Goal: Transaction & Acquisition: Book appointment/travel/reservation

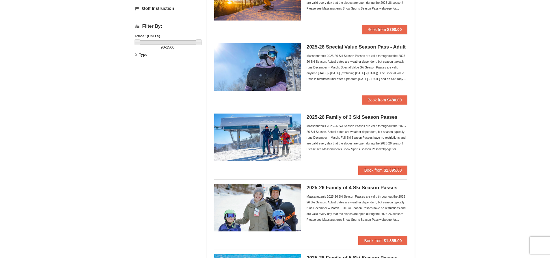
scroll to position [173, 0]
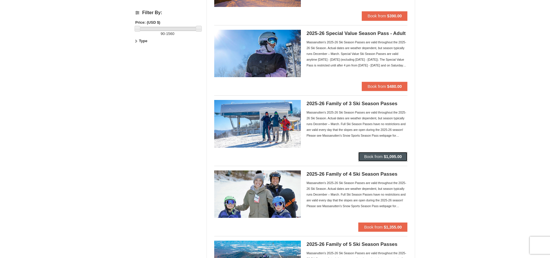
click at [376, 160] on button "Book from $1,095.00" at bounding box center [382, 156] width 49 height 9
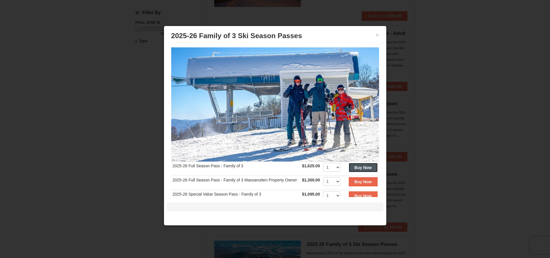
click at [357, 168] on button "Buy Now" at bounding box center [363, 167] width 29 height 9
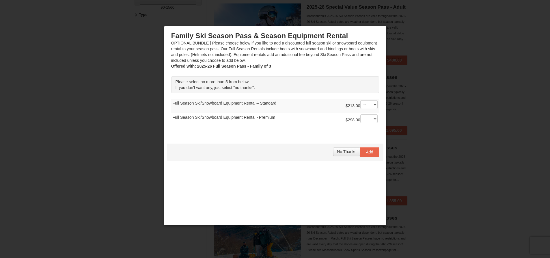
scroll to position [204, 0]
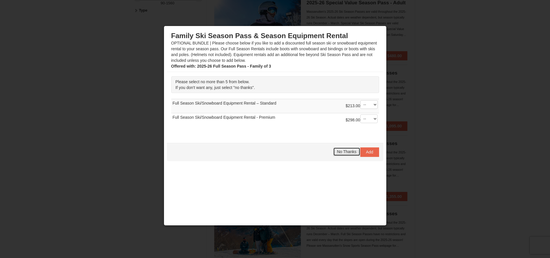
click at [341, 151] on span "No Thanks" at bounding box center [346, 151] width 19 height 5
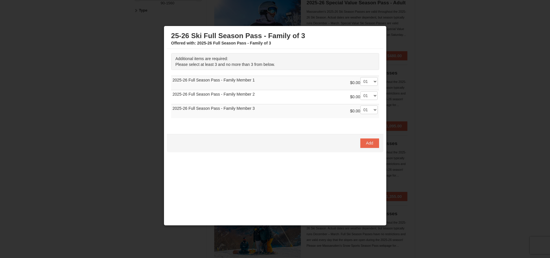
click at [454, 149] on div at bounding box center [275, 129] width 550 height 258
click at [370, 82] on select "-- 01 02 03" at bounding box center [368, 81] width 17 height 9
click at [360, 77] on select "-- 01 02 03" at bounding box center [368, 81] width 17 height 9
click at [368, 143] on span "Add" at bounding box center [369, 143] width 7 height 5
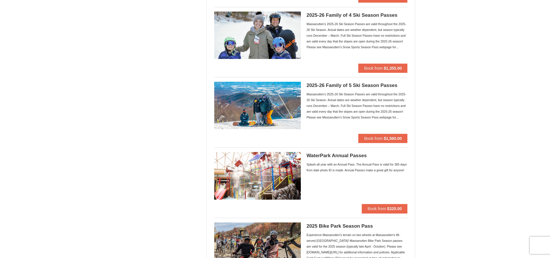
scroll to position [319, 0]
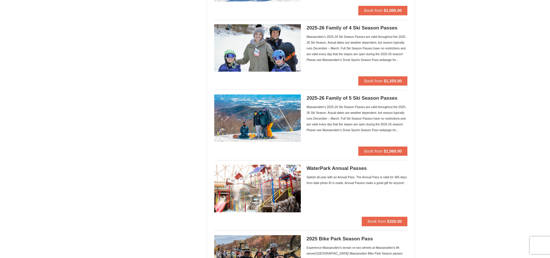
click at [362, 114] on div "Massanutten's 2025-26 Ski Season Passes are valid throughout the 2025-26 Ski Se…" at bounding box center [357, 118] width 101 height 29
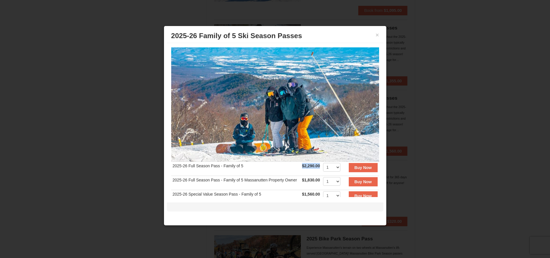
drag, startPoint x: 299, startPoint y: 163, endPoint x: 318, endPoint y: 162, distance: 18.5
click at [318, 162] on td "$2,290.00 Includes all fees. Tax excluded." at bounding box center [310, 168] width 21 height 14
click at [311, 170] on td "$2,290.00 Includes all fees. Tax excluded." at bounding box center [310, 168] width 21 height 14
click at [334, 163] on select "1 2 3 4 5 6 7 8 9 10 11 12 13 14 15 16 17 18 19 20" at bounding box center [331, 167] width 17 height 9
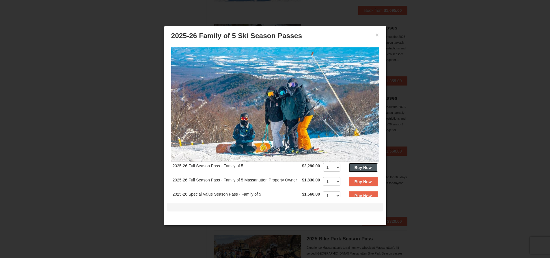
click at [361, 165] on strong "Buy Now" at bounding box center [362, 167] width 17 height 5
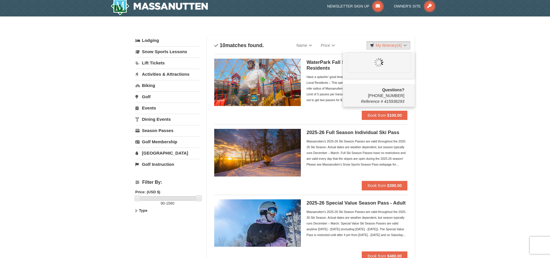
scroll to position [0, 0]
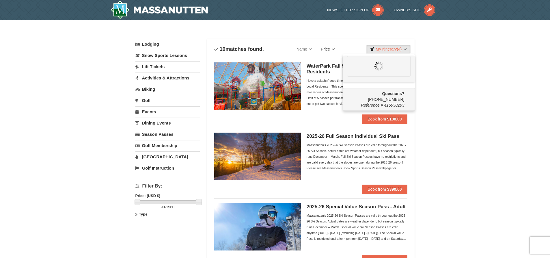
click at [327, 50] on link "Price" at bounding box center [327, 49] width 23 height 12
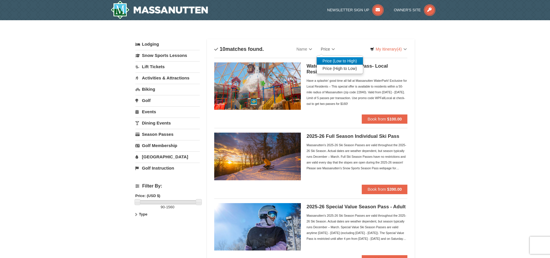
click at [337, 59] on link "Price (Low to High)" at bounding box center [340, 61] width 46 height 8
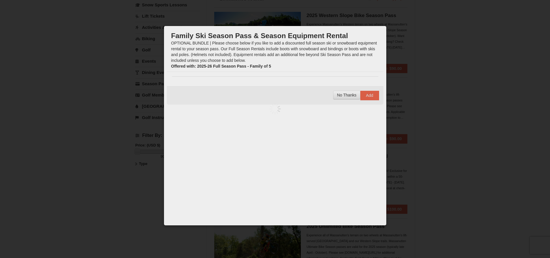
scroll to position [58, 0]
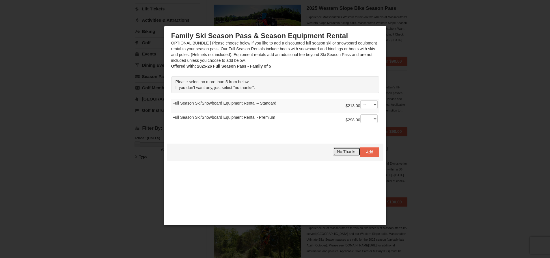
click at [338, 150] on span "No Thanks" at bounding box center [346, 151] width 19 height 5
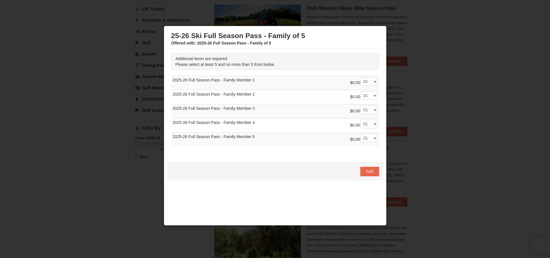
click at [434, 65] on div at bounding box center [275, 129] width 550 height 258
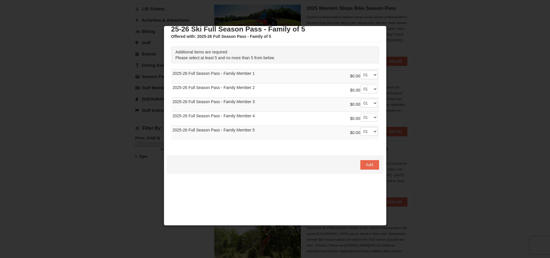
scroll to position [9, 0]
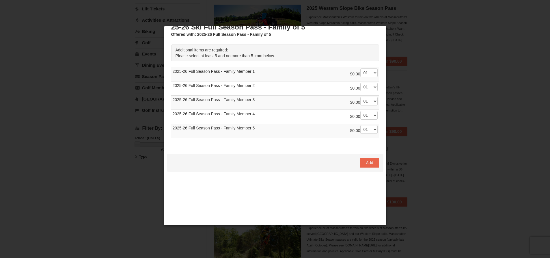
click at [443, 128] on div at bounding box center [275, 129] width 550 height 258
click at [432, 158] on div at bounding box center [275, 129] width 550 height 258
drag, startPoint x: 360, startPoint y: 163, endPoint x: 363, endPoint y: 163, distance: 3.2
click at [361, 163] on button "Add" at bounding box center [369, 162] width 19 height 9
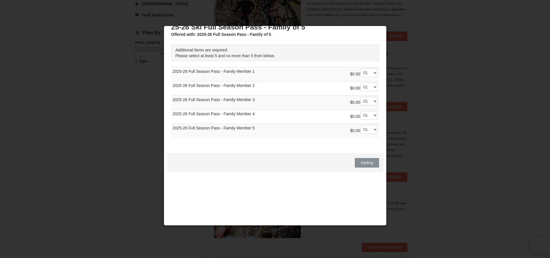
scroll to position [173, 0]
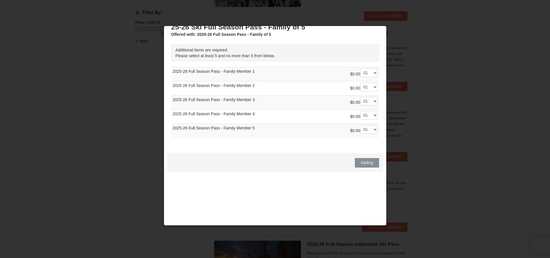
click at [443, 96] on div at bounding box center [275, 129] width 550 height 258
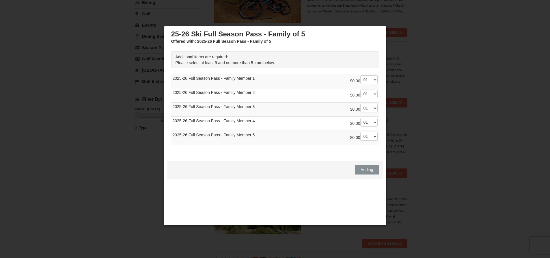
scroll to position [0, 0]
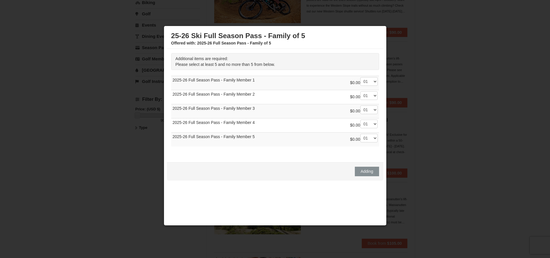
click at [455, 30] on div at bounding box center [275, 129] width 550 height 258
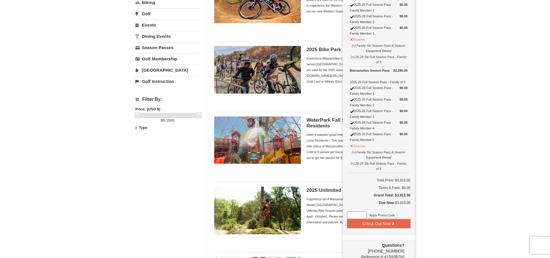
drag, startPoint x: 455, startPoint y: 105, endPoint x: 460, endPoint y: 99, distance: 7.3
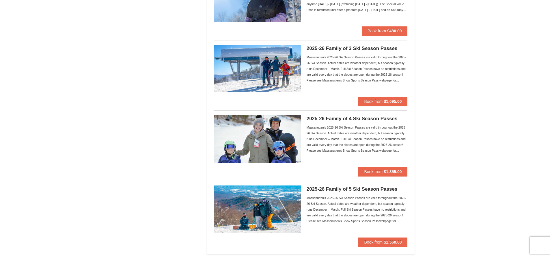
scroll to position [520, 0]
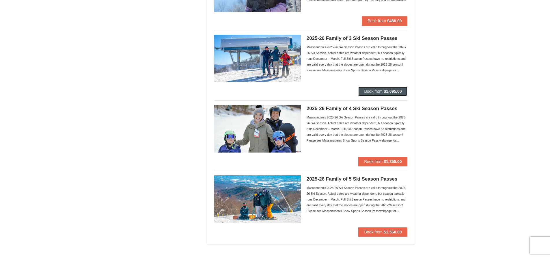
click at [371, 89] on span "Book from" at bounding box center [373, 91] width 18 height 5
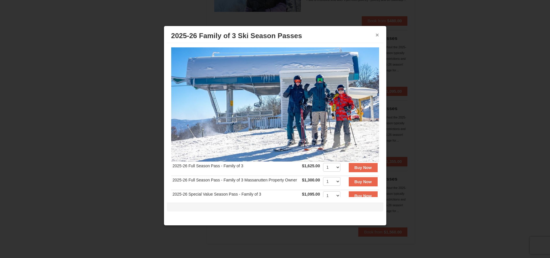
click at [376, 36] on button "×" at bounding box center [377, 35] width 3 height 6
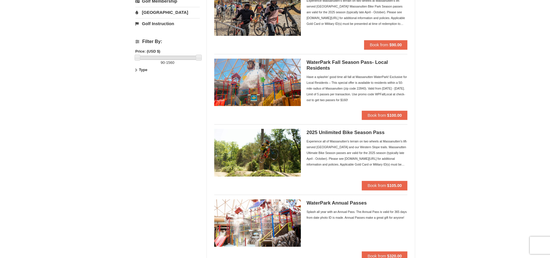
scroll to position [0, 0]
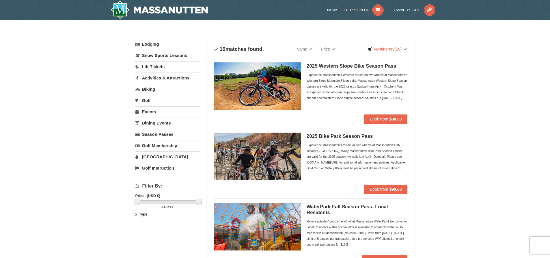
click at [324, 47] on link "Price" at bounding box center [327, 49] width 23 height 12
click at [147, 68] on link "Lift Tickets" at bounding box center [167, 66] width 64 height 11
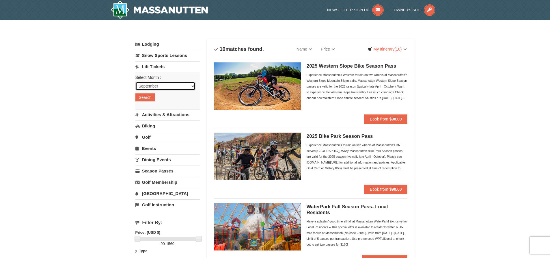
click at [163, 89] on select "September October November December January February March April May June July …" at bounding box center [165, 86] width 60 height 9
select select "1"
click at [135, 82] on select "September October November December January February March April May June July …" at bounding box center [165, 86] width 60 height 9
click at [146, 98] on button "Search" at bounding box center [145, 97] width 20 height 8
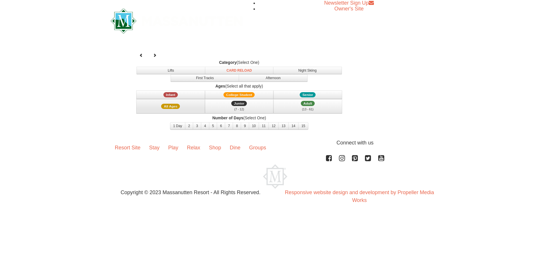
select select "1"
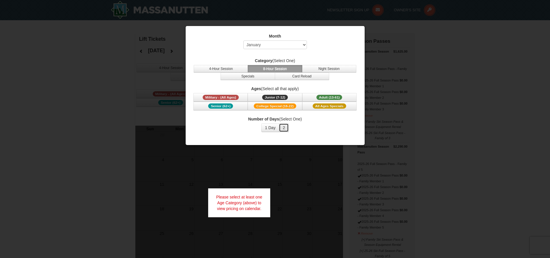
click at [283, 127] on button "2" at bounding box center [284, 127] width 10 height 9
click at [284, 128] on button "2" at bounding box center [284, 127] width 10 height 9
click at [271, 126] on button "1 Day" at bounding box center [270, 127] width 18 height 9
click at [285, 126] on button "2" at bounding box center [284, 127] width 10 height 9
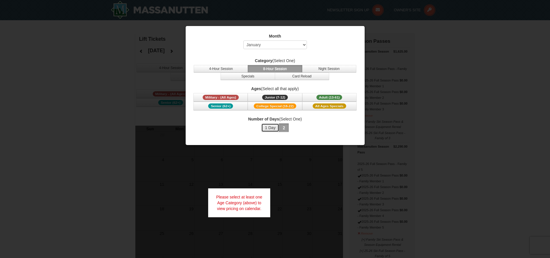
drag, startPoint x: 272, startPoint y: 127, endPoint x: 281, endPoint y: 126, distance: 9.0
click at [273, 127] on button "1 Day" at bounding box center [270, 127] width 18 height 9
click at [282, 126] on button "2" at bounding box center [284, 127] width 10 height 9
click at [229, 68] on button "4-Hour Session" at bounding box center [221, 69] width 54 height 8
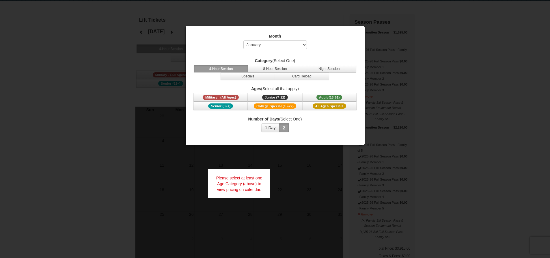
scroll to position [29, 0]
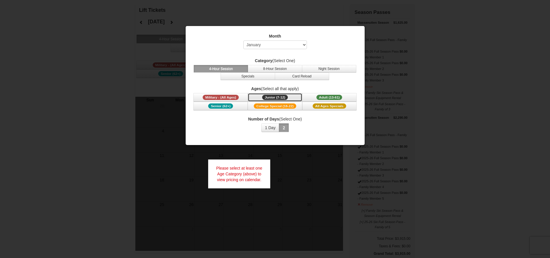
click at [292, 97] on button "Junior (7-12) (7 - 12)" at bounding box center [275, 97] width 54 height 9
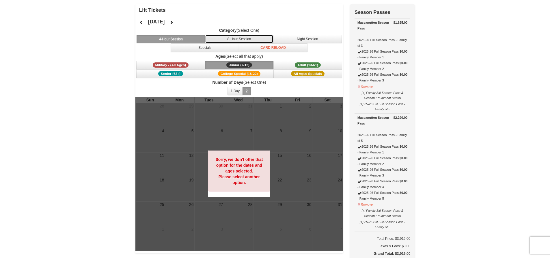
click at [226, 38] on button "8-Hour Session" at bounding box center [239, 39] width 69 height 9
click at [186, 39] on button "4-Hour Session" at bounding box center [171, 39] width 69 height 9
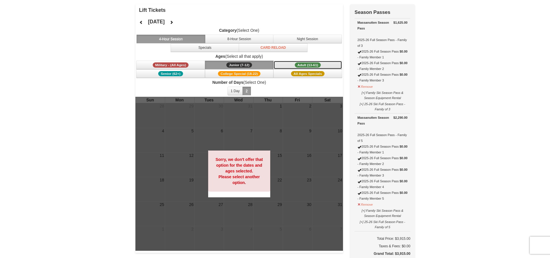
click at [289, 65] on button "Adult (13-61) (13 - 61)" at bounding box center [307, 65] width 69 height 9
click at [273, 45] on button "Card Reload" at bounding box center [273, 47] width 69 height 9
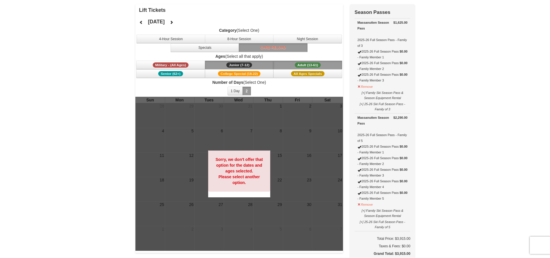
click at [274, 46] on button "Card Reload" at bounding box center [273, 47] width 69 height 9
click at [237, 39] on button "8-Hour Session" at bounding box center [239, 39] width 69 height 9
click at [277, 47] on button "Card Reload" at bounding box center [273, 47] width 69 height 9
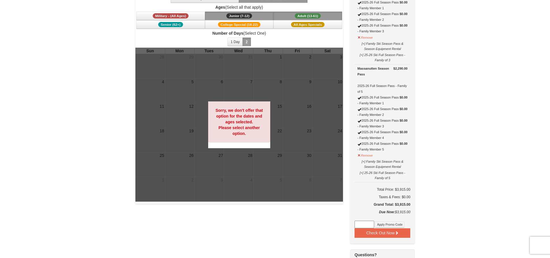
scroll to position [115, 0]
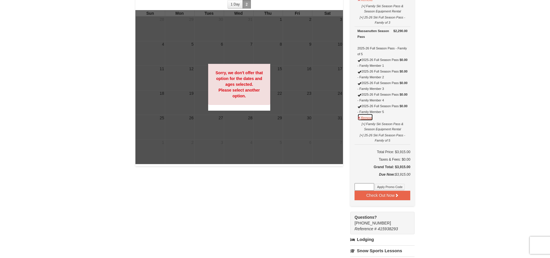
click at [363, 117] on button "Remove" at bounding box center [365, 116] width 16 height 7
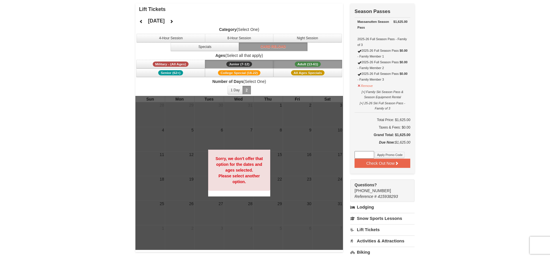
scroll to position [29, 0]
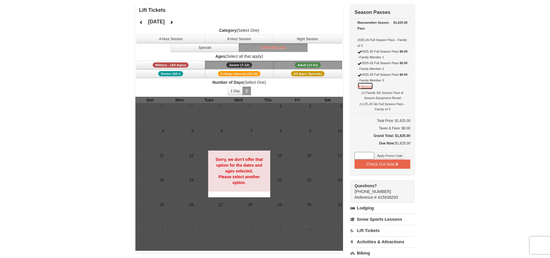
click at [365, 87] on button "Remove" at bounding box center [365, 85] width 16 height 7
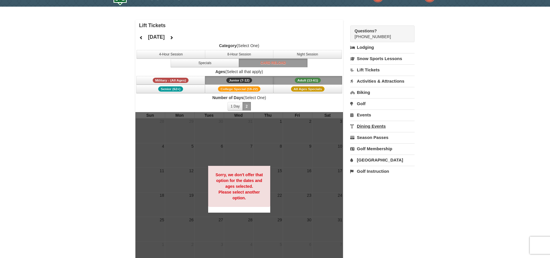
scroll to position [0, 0]
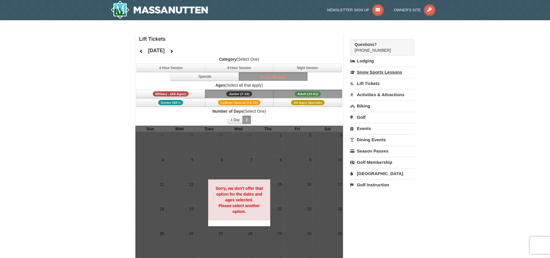
click at [371, 73] on link "Snow Sports Lessons" at bounding box center [382, 72] width 64 height 11
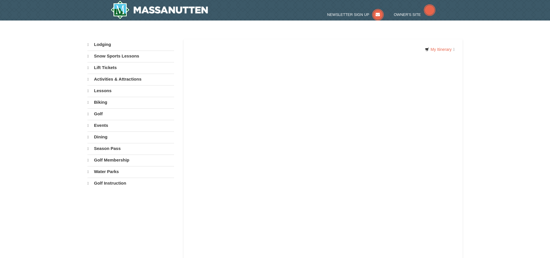
select select "9"
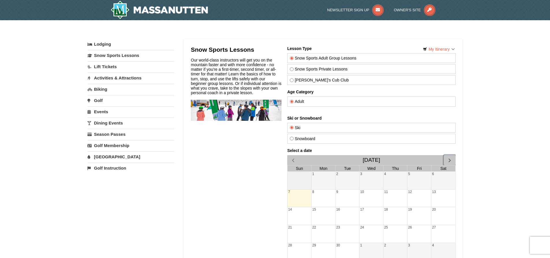
click at [450, 161] on span "button" at bounding box center [449, 160] width 6 height 6
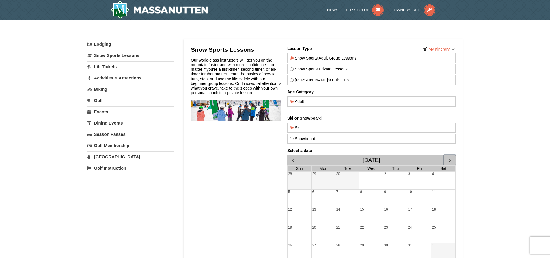
click at [449, 161] on span "button" at bounding box center [449, 160] width 6 height 6
click at [450, 161] on span "button" at bounding box center [449, 160] width 6 height 6
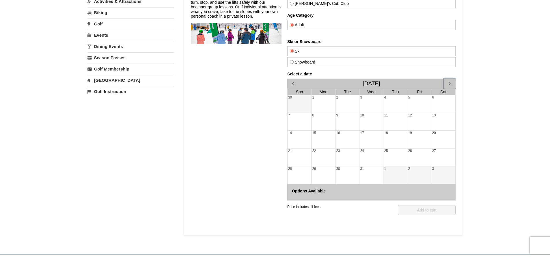
scroll to position [87, 0]
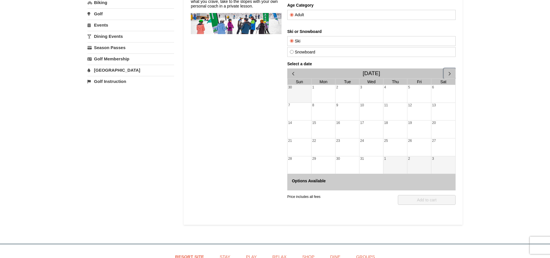
click at [448, 69] on button "button" at bounding box center [449, 73] width 12 height 10
click at [392, 92] on div "1" at bounding box center [395, 94] width 24 height 18
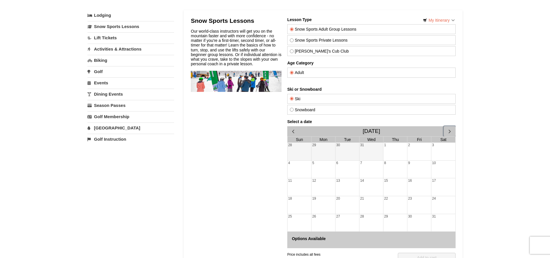
scroll to position [0, 0]
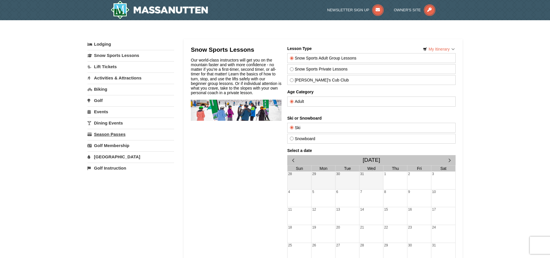
click at [113, 136] on link "Season Passes" at bounding box center [130, 134] width 87 height 11
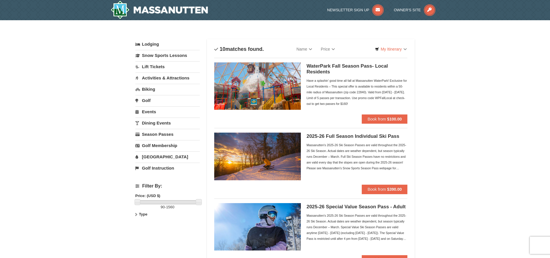
click at [160, 76] on link "Activities & Attractions" at bounding box center [167, 77] width 64 height 11
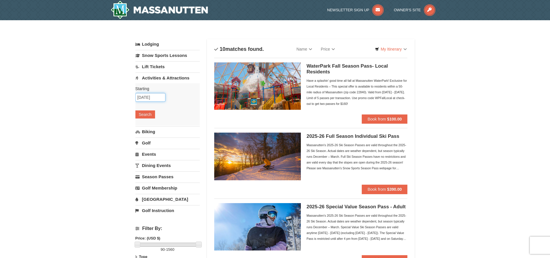
click at [156, 97] on input "[DATE]" at bounding box center [150, 97] width 30 height 9
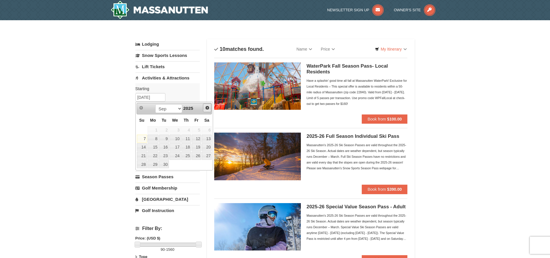
click at [206, 109] on span "Next" at bounding box center [207, 107] width 5 height 5
click at [189, 130] on link "1" at bounding box center [186, 130] width 10 height 8
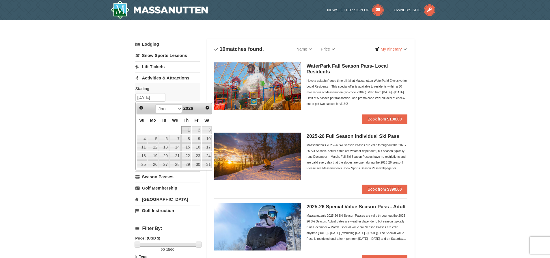
type input "[DATE]"
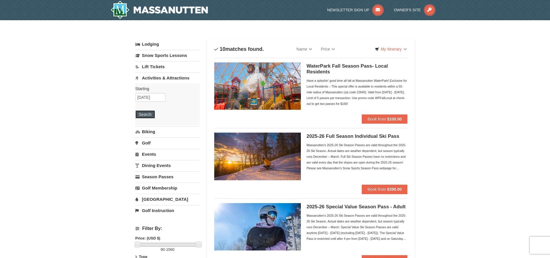
click at [147, 113] on button "Search" at bounding box center [145, 114] width 20 height 8
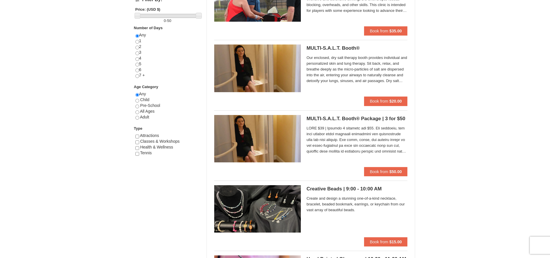
scroll to position [231, 0]
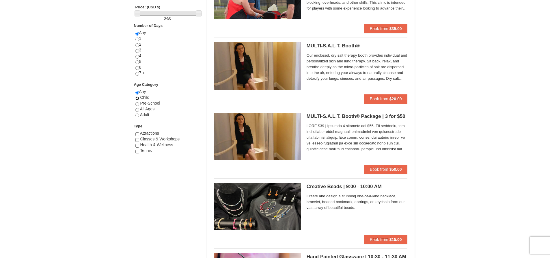
click at [136, 98] on input "radio" at bounding box center [137, 98] width 4 height 4
radio input "true"
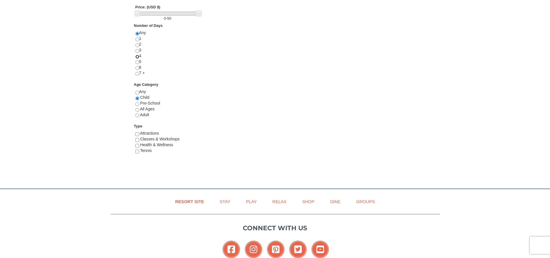
click at [136, 55] on input "radio" at bounding box center [137, 57] width 4 height 4
radio input "true"
click at [138, 134] on input "checkbox" at bounding box center [137, 134] width 4 height 4
checkbox input "true"
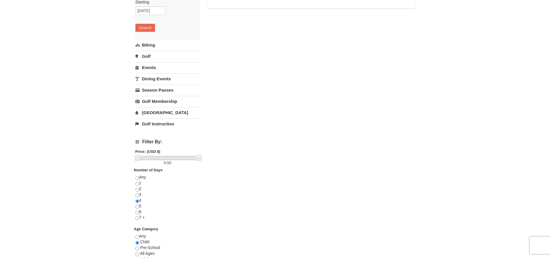
scroll to position [0, 0]
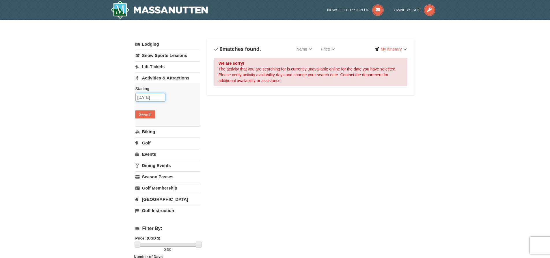
click at [154, 99] on input "[DATE]" at bounding box center [150, 97] width 30 height 9
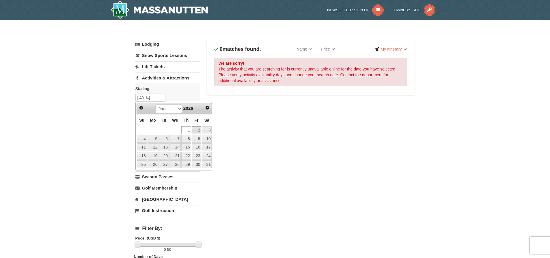
click at [198, 128] on link "2" at bounding box center [197, 130] width 10 height 8
type input "[DATE]"
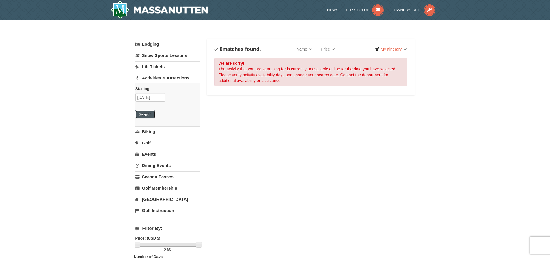
click at [143, 115] on button "Search" at bounding box center [145, 114] width 20 height 8
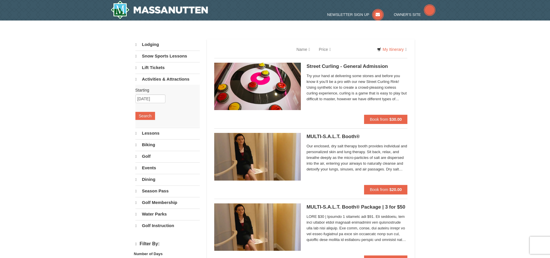
select select "9"
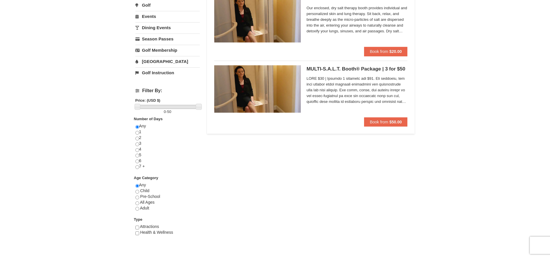
scroll to position [173, 0]
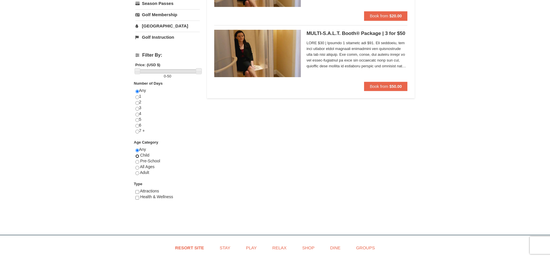
click at [137, 156] on input "radio" at bounding box center [137, 156] width 4 height 4
radio input "true"
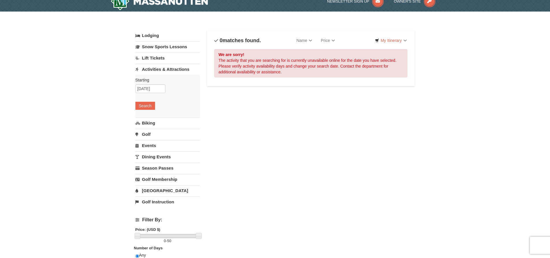
scroll to position [0, 0]
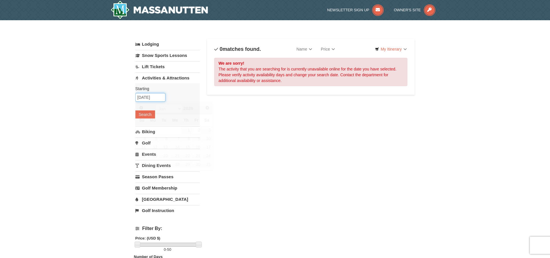
click at [154, 95] on input "01/02/2026" at bounding box center [150, 97] width 30 height 9
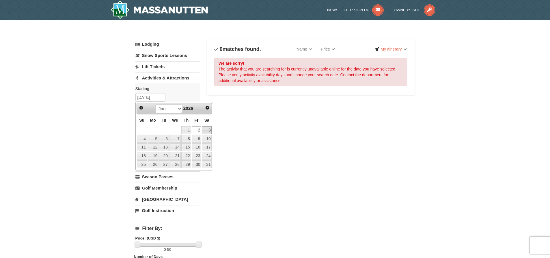
click at [206, 131] on link "3" at bounding box center [207, 130] width 10 height 8
type input "[DATE]"
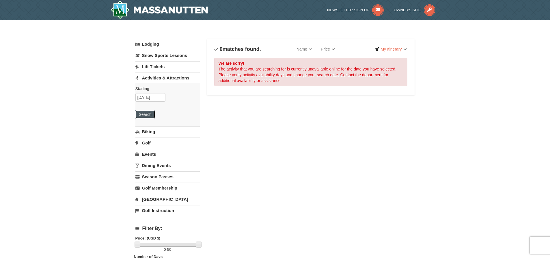
click at [142, 115] on button "Search" at bounding box center [145, 114] width 20 height 8
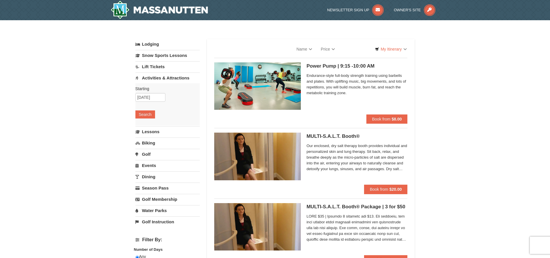
select select "9"
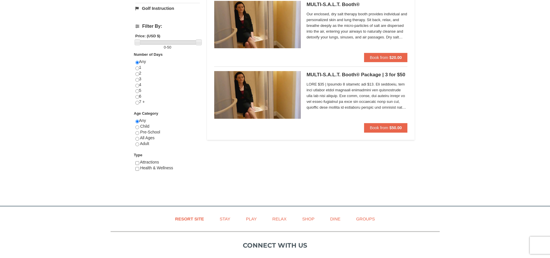
scroll to position [231, 0]
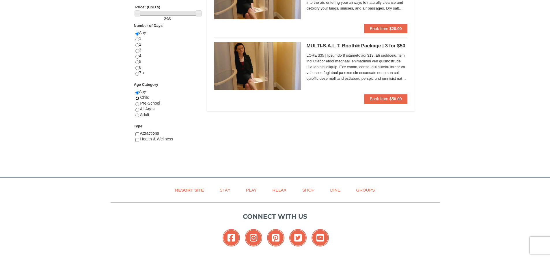
click at [138, 98] on input "radio" at bounding box center [137, 98] width 4 height 4
radio input "true"
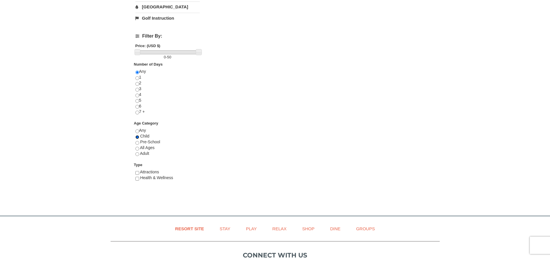
scroll to position [202, 0]
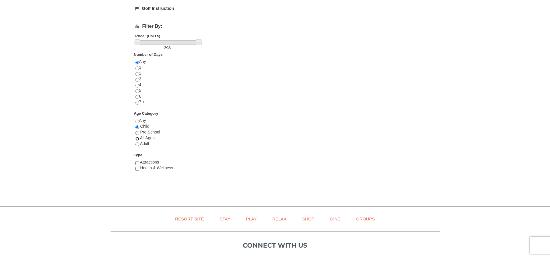
click at [138, 140] on input "radio" at bounding box center [137, 139] width 4 height 4
radio input "true"
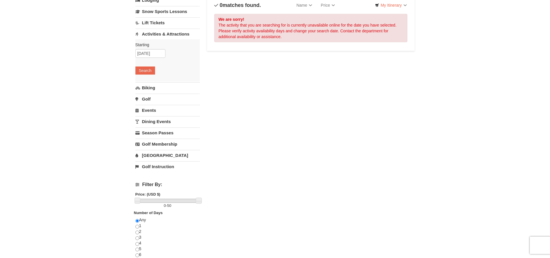
scroll to position [29, 0]
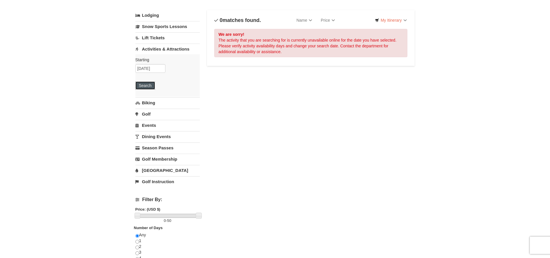
click at [150, 84] on button "Search" at bounding box center [145, 85] width 20 height 8
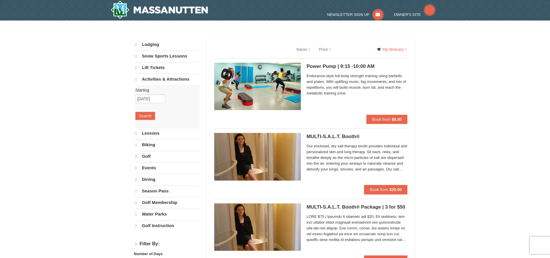
select select "9"
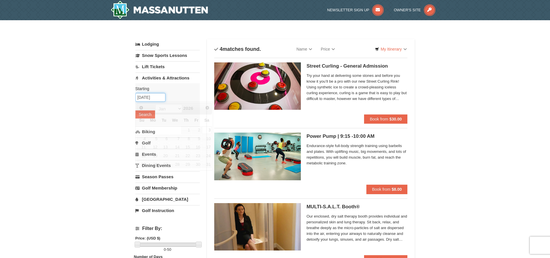
click at [158, 98] on input "[DATE]" at bounding box center [150, 97] width 30 height 9
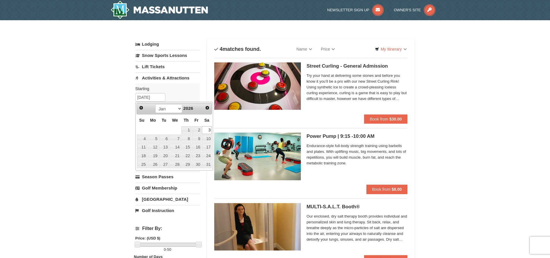
click at [92, 140] on div "× Categories List Filter My Itinerary Questions? [PHONE_NUMBER] Lodging Arrival…" at bounding box center [275, 211] width 550 height 382
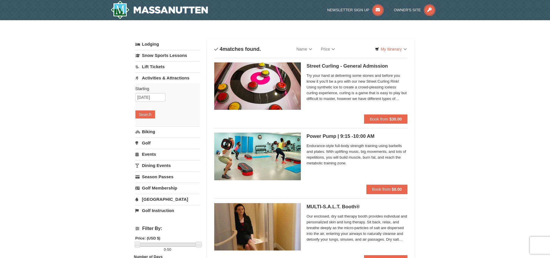
click at [155, 43] on link "Lodging" at bounding box center [167, 44] width 64 height 10
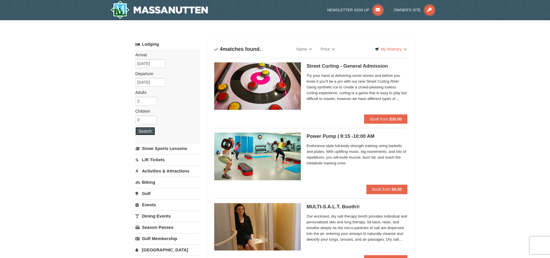
click at [144, 132] on button "Search" at bounding box center [145, 131] width 20 height 8
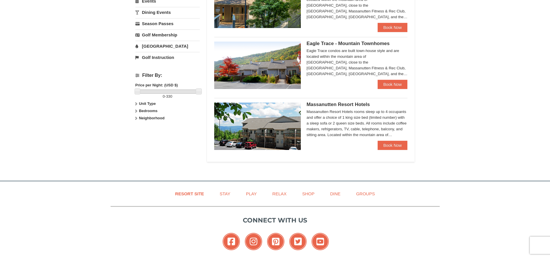
scroll to position [202, 0]
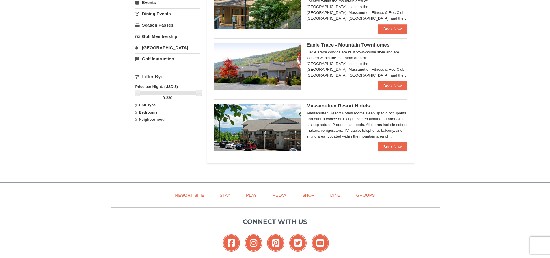
click at [150, 118] on strong "Neighborhood" at bounding box center [152, 119] width 26 height 4
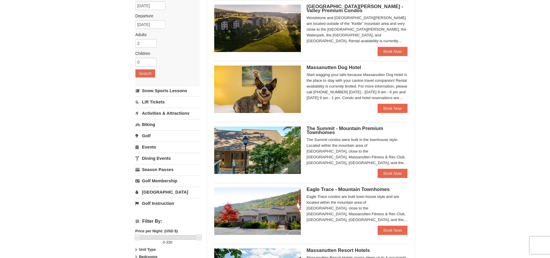
scroll to position [0, 0]
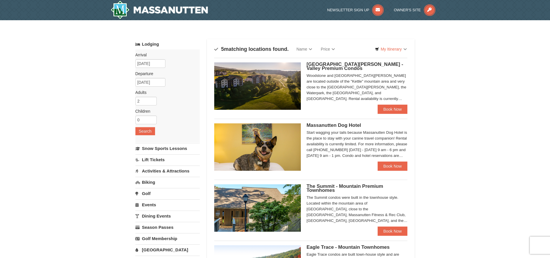
click at [156, 160] on link "Lift Tickets" at bounding box center [167, 159] width 64 height 11
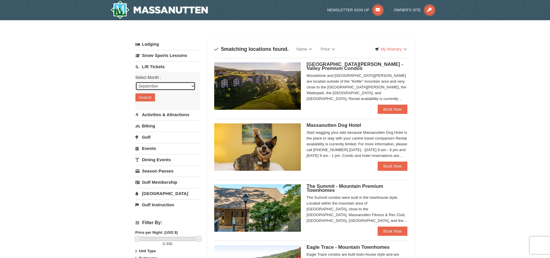
click at [168, 86] on select "September October November December January February March April May June July …" at bounding box center [165, 86] width 60 height 9
select select "1"
click at [135, 82] on select "September October November December January February March April May June July …" at bounding box center [165, 86] width 60 height 9
click at [150, 98] on button "Search" at bounding box center [145, 97] width 20 height 8
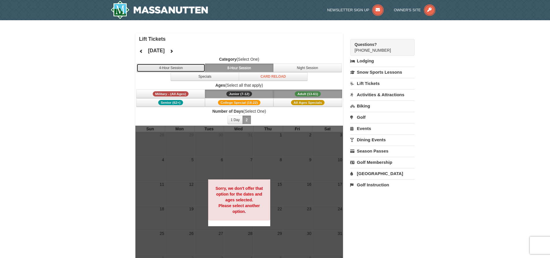
click at [188, 68] on button "4-Hour Session" at bounding box center [171, 68] width 69 height 9
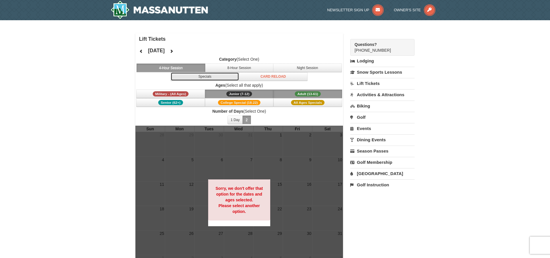
click at [209, 77] on button "Specials" at bounding box center [205, 76] width 69 height 9
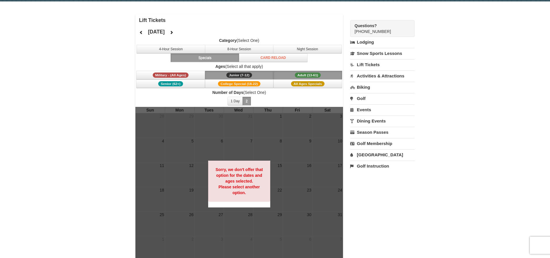
scroll to position [29, 0]
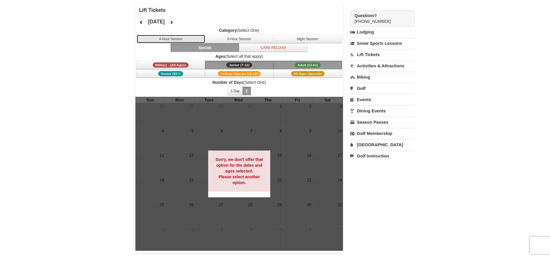
click at [175, 41] on button "4-Hour Session" at bounding box center [171, 39] width 69 height 9
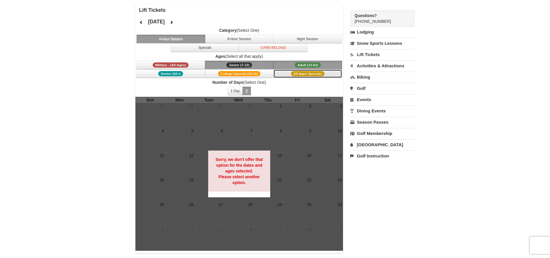
click at [287, 72] on button "All Ages Specials" at bounding box center [307, 73] width 69 height 9
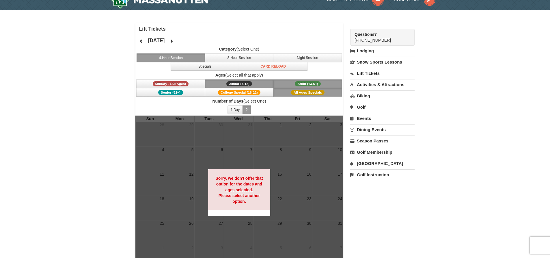
scroll to position [0, 0]
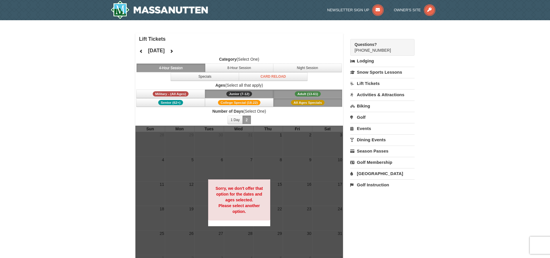
click at [365, 130] on link "Events" at bounding box center [382, 128] width 64 height 11
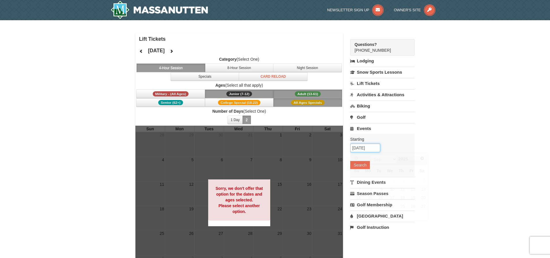
click at [372, 147] on input "[DATE]" at bounding box center [365, 147] width 30 height 9
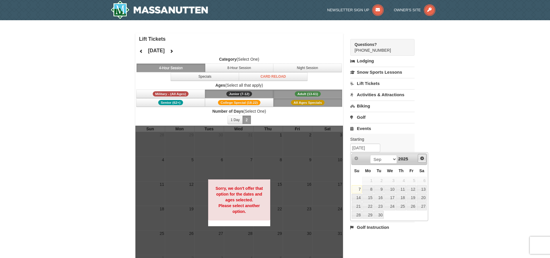
click at [421, 158] on span "Next" at bounding box center [422, 158] width 5 height 5
click at [356, 189] on link "4" at bounding box center [357, 189] width 10 height 8
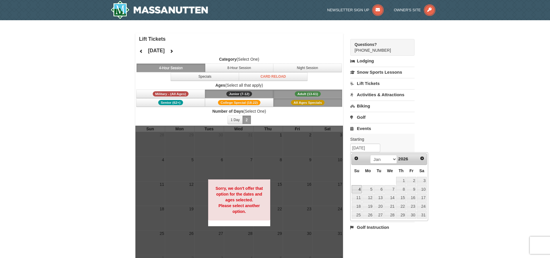
type input "01/04/2026"
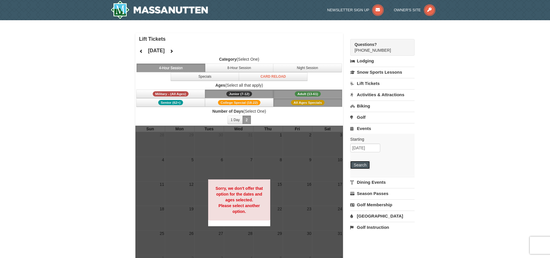
click at [363, 163] on button "Search" at bounding box center [360, 165] width 20 height 8
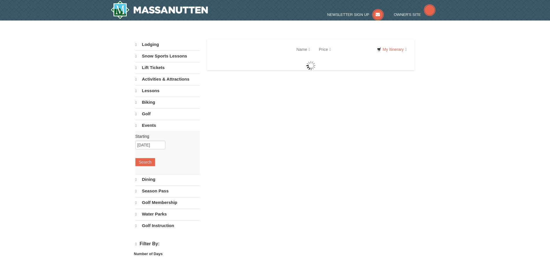
select select "9"
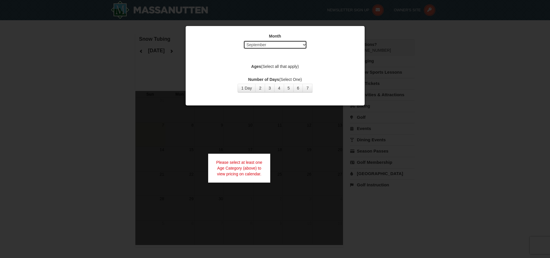
click at [281, 44] on select "Select September October November December January February March April May Jun…" at bounding box center [275, 44] width 64 height 9
select select "1"
click at [243, 40] on select "Select September October November December January February March April May Jun…" at bounding box center [275, 44] width 64 height 9
click at [259, 86] on button "2" at bounding box center [260, 88] width 10 height 9
click at [451, 122] on div at bounding box center [275, 129] width 550 height 258
